Goal: Check status: Check status

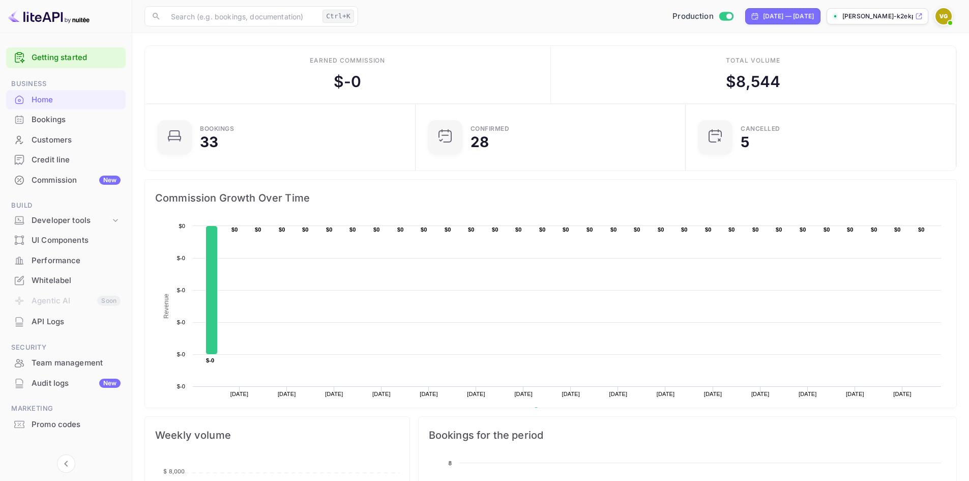
click at [49, 119] on div "Bookings" at bounding box center [76, 120] width 89 height 12
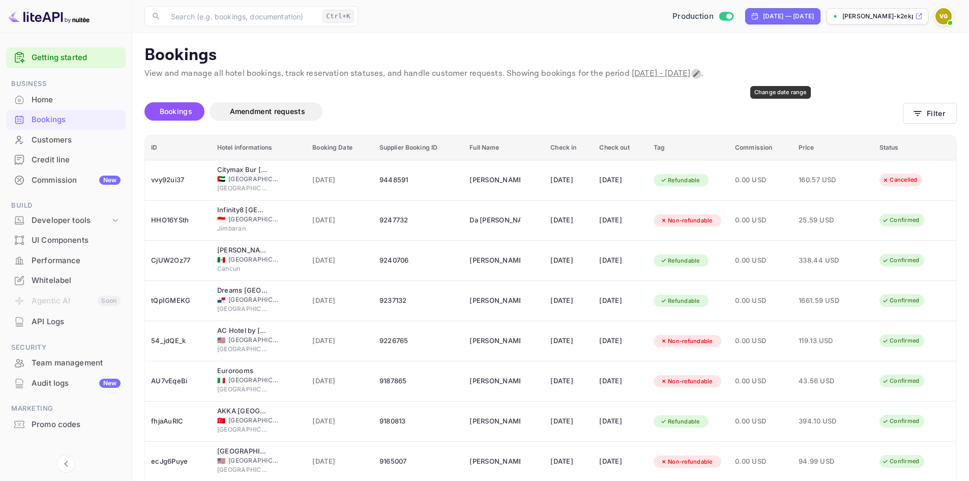
click at [701, 75] on icon "Change date range" at bounding box center [696, 74] width 8 height 8
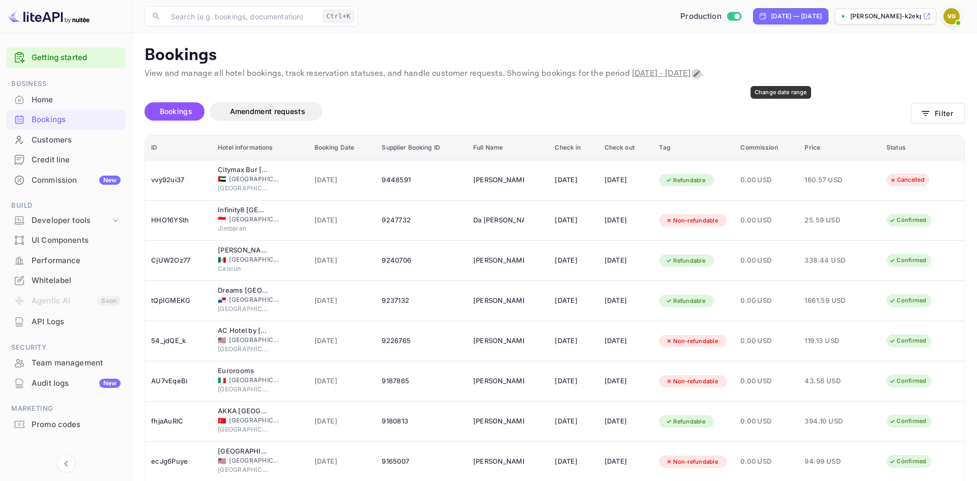
select select "7"
select select "2025"
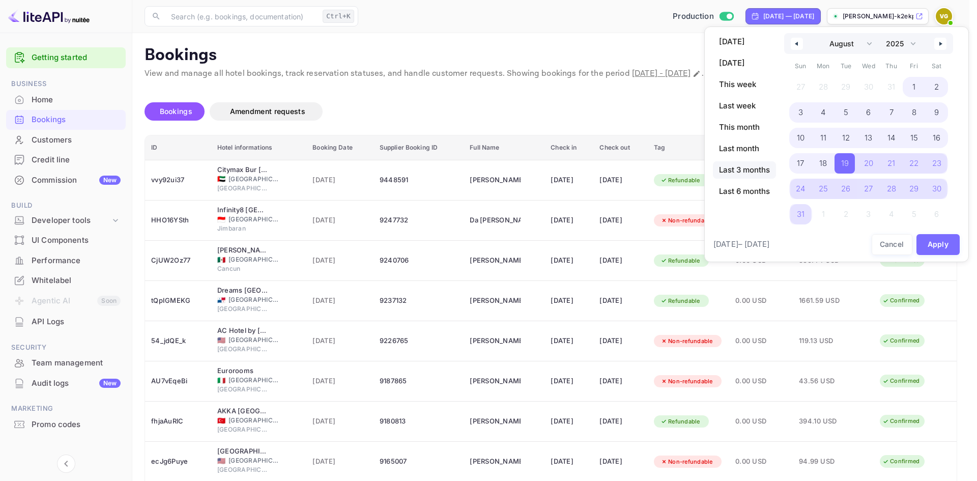
click at [731, 173] on span "Last 3 months" at bounding box center [744, 169] width 63 height 17
select select "5"
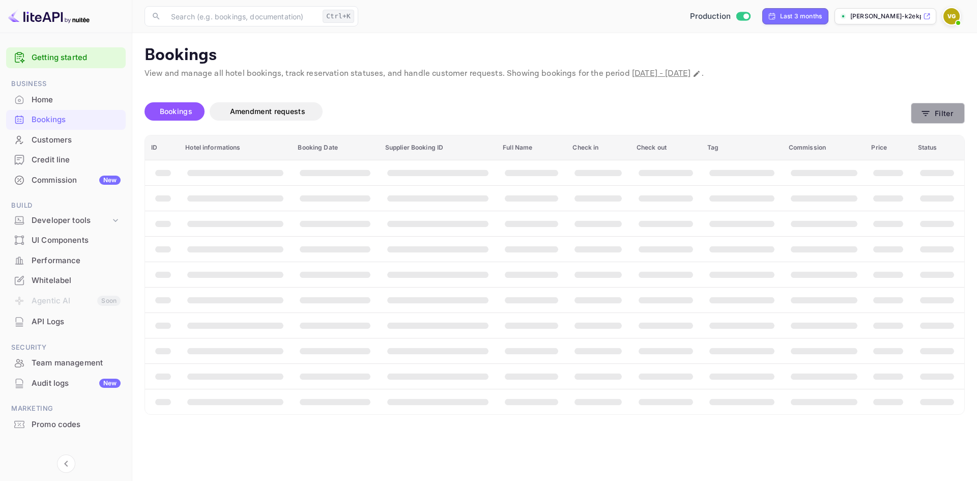
click at [776, 116] on icon "button" at bounding box center [925, 113] width 10 height 10
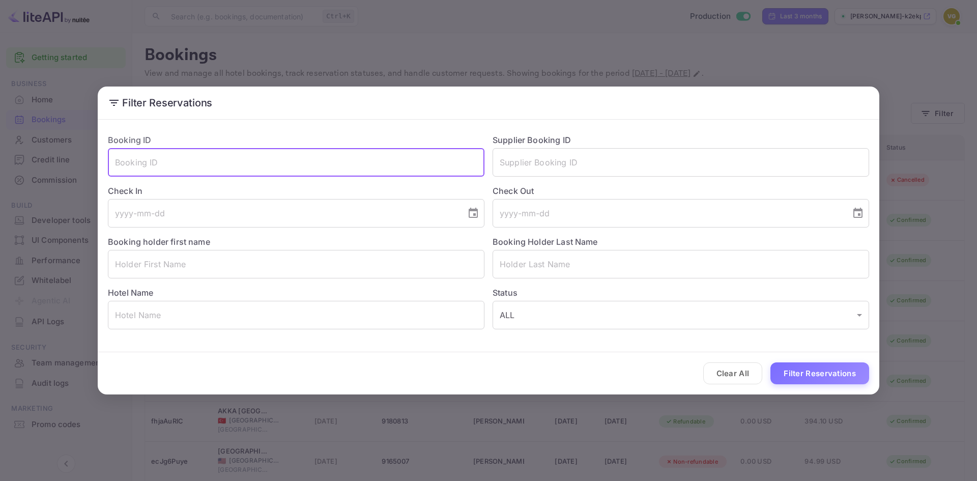
click at [159, 165] on input "text" at bounding box center [296, 162] width 377 height 28
paste input "x3on199cE"
type input "x3on199cE"
click at [776, 372] on button "Filter Reservations" at bounding box center [819, 373] width 99 height 22
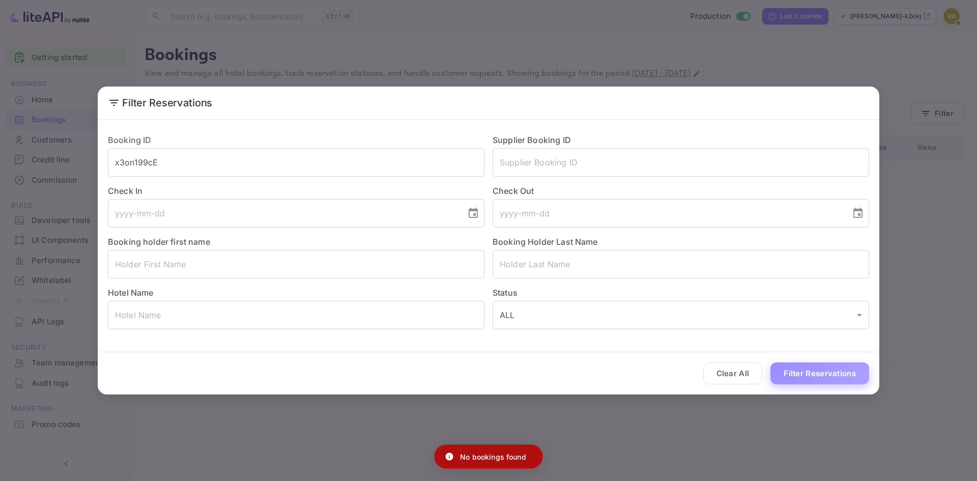
click at [776, 374] on button "Filter Reservations" at bounding box center [819, 373] width 99 height 22
drag, startPoint x: 344, startPoint y: 106, endPoint x: 579, endPoint y: 102, distance: 234.6
click at [579, 102] on h2 "Filter Reservations" at bounding box center [489, 102] width 782 height 33
click at [776, 370] on button "Filter Reservations" at bounding box center [819, 373] width 99 height 22
click at [745, 370] on button "Clear All" at bounding box center [733, 373] width 60 height 22
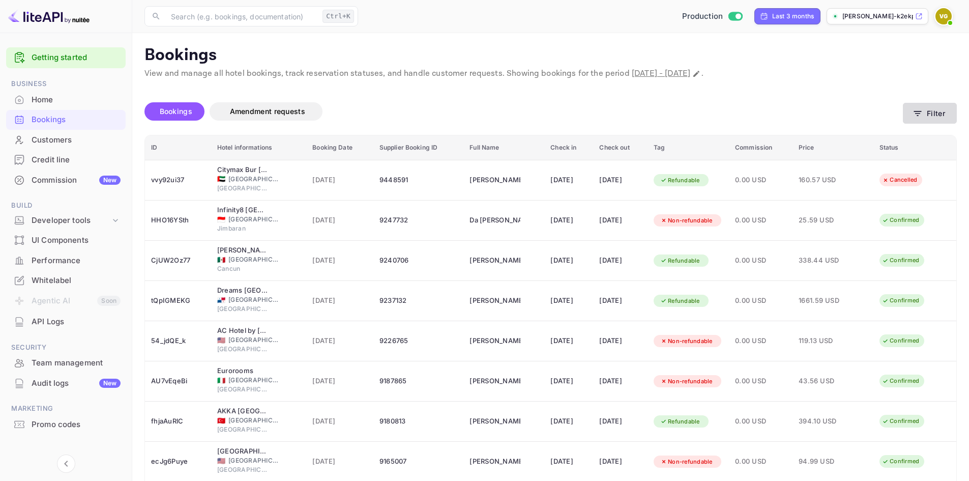
click at [776, 112] on button "Filter" at bounding box center [930, 113] width 54 height 21
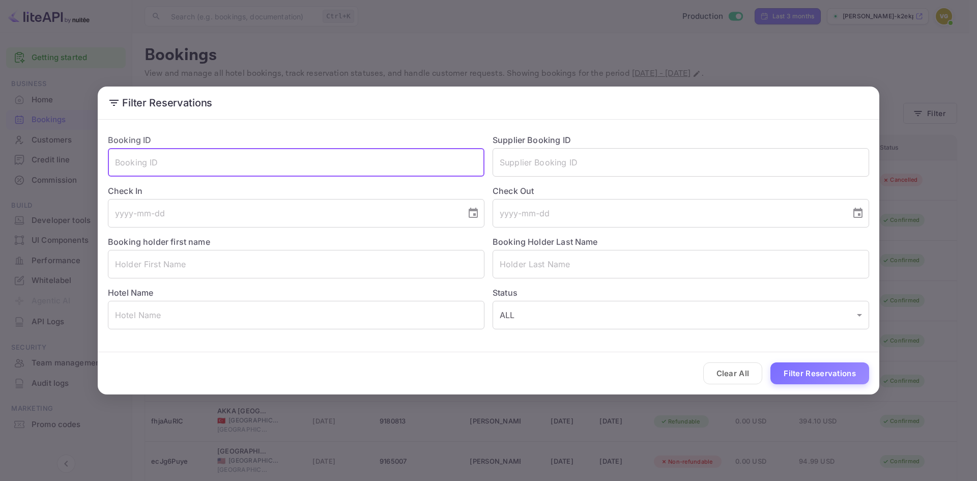
click at [266, 152] on input "text" at bounding box center [296, 162] width 377 height 28
paste input "x3on199cE"
type input "x3on199cE"
click at [776, 373] on button "Filter Reservations" at bounding box center [819, 373] width 99 height 22
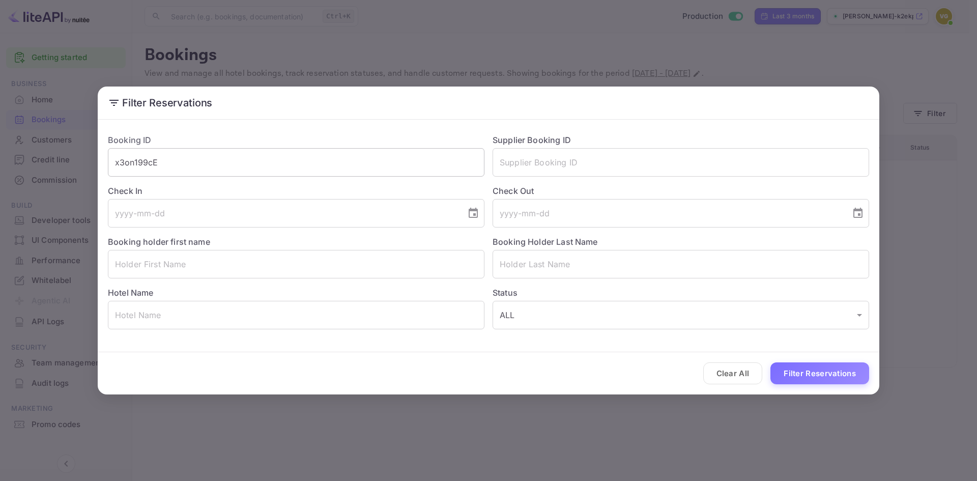
click at [326, 167] on input "x3on199cE" at bounding box center [296, 162] width 377 height 28
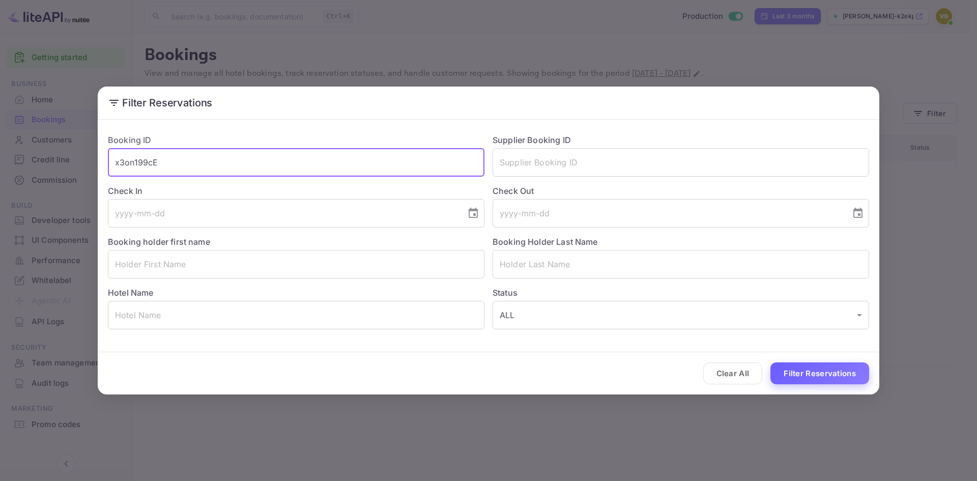
click at [776, 372] on button "Filter Reservations" at bounding box center [819, 373] width 99 height 22
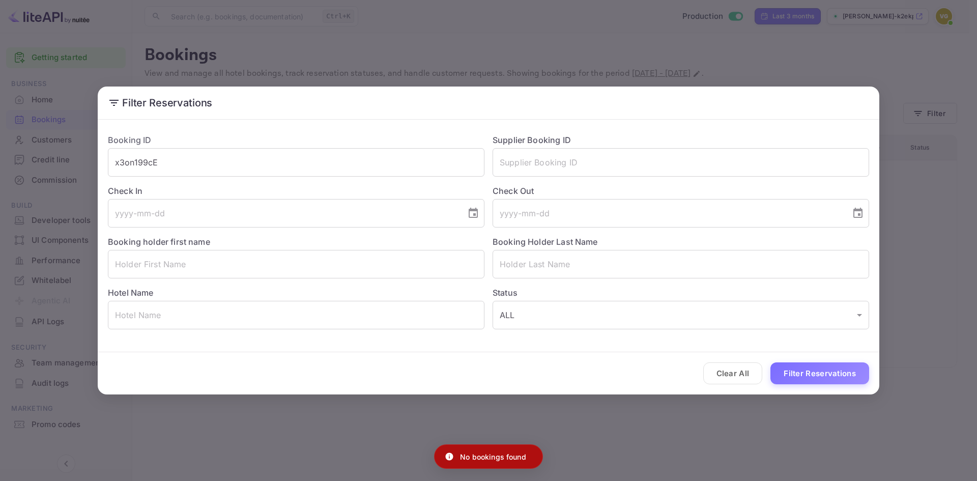
click at [626, 46] on div "Filter Reservations Booking ID x3on199cE ​ Supplier Booking ID ​ Check In ​ Che…" at bounding box center [488, 240] width 977 height 481
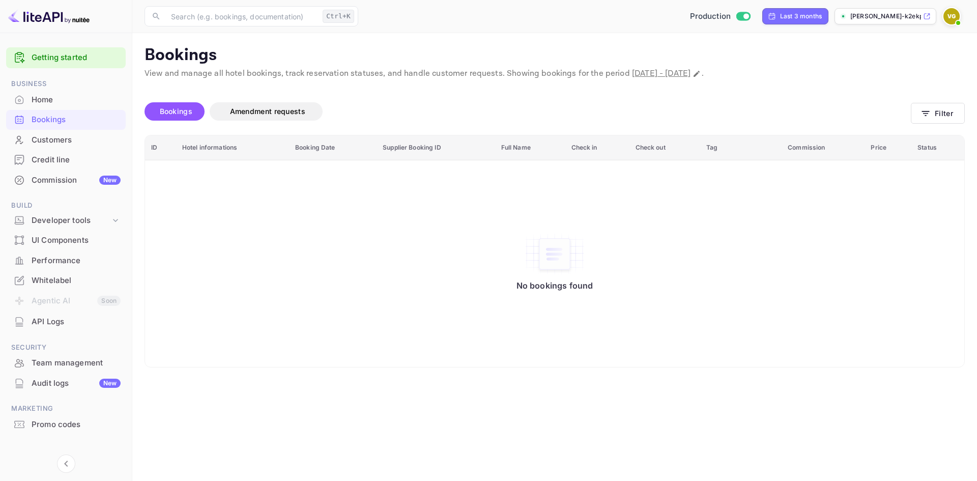
click at [776, 17] on img at bounding box center [951, 16] width 16 height 16
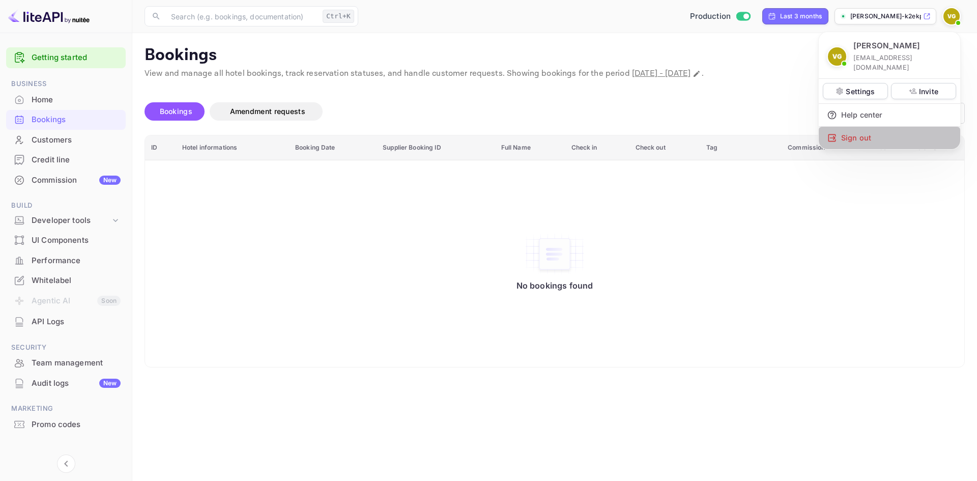
click at [776, 128] on div "Sign out" at bounding box center [889, 138] width 141 height 22
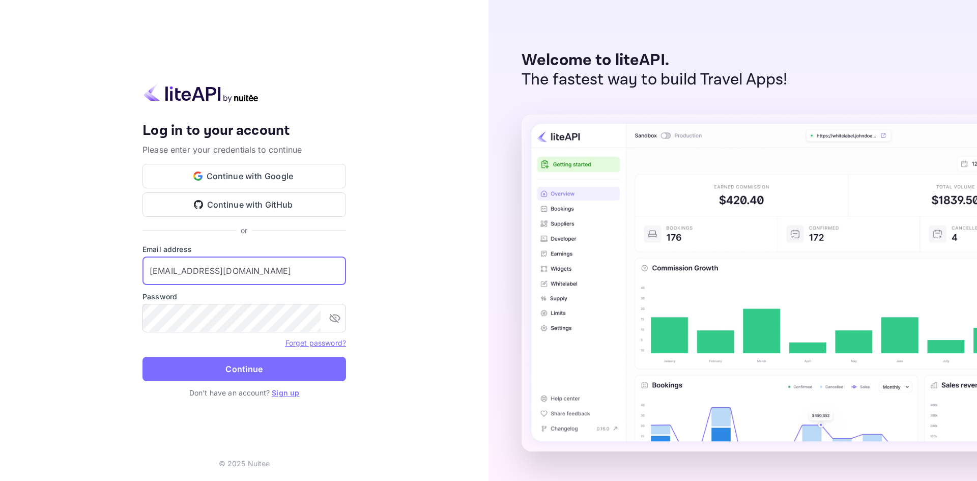
click at [271, 275] on input "[EMAIL_ADDRESS][DOMAIN_NAME]" at bounding box center [244, 270] width 204 height 28
type input "[EMAIL_ADDRESS][DOMAIN_NAME]"
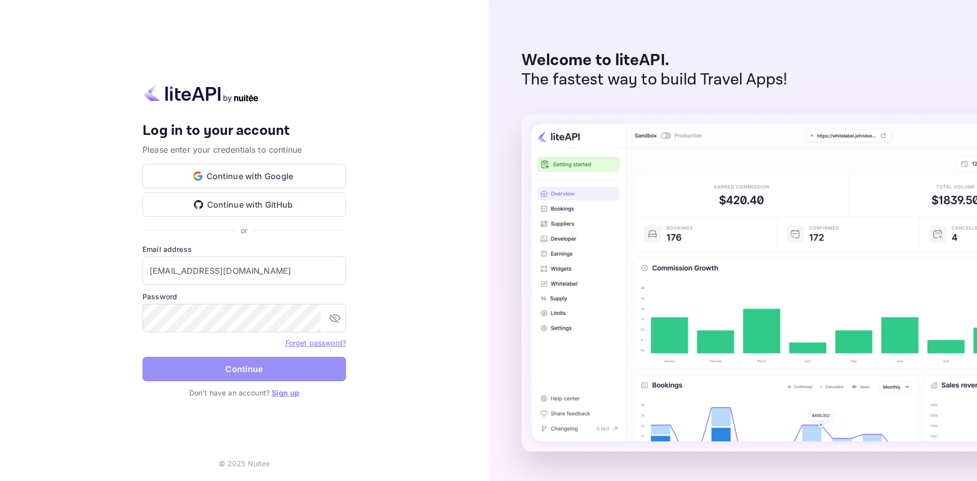
click at [232, 370] on button "Continue" at bounding box center [244, 369] width 204 height 24
